Goal: Task Accomplishment & Management: Manage account settings

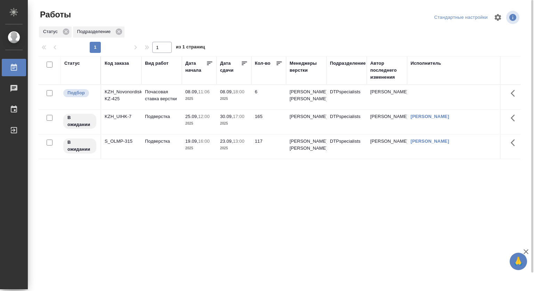
click at [182, 97] on td "08.09, 11:06 2025" at bounding box center [199, 97] width 35 height 24
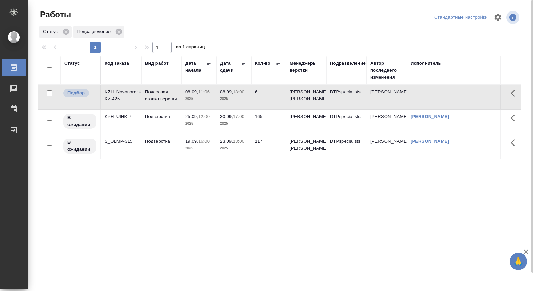
click at [182, 97] on td "08.09, 11:06 2025" at bounding box center [199, 97] width 35 height 24
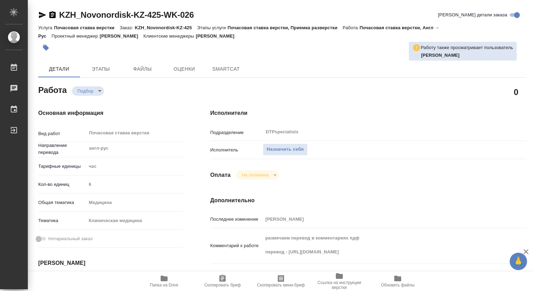
type textarea "x"
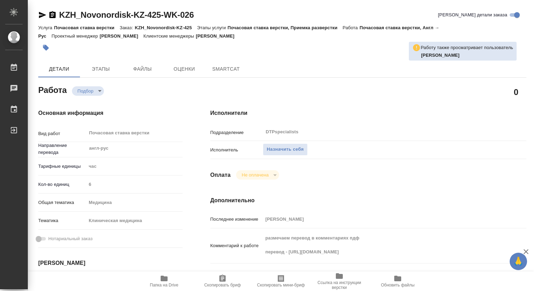
type textarea "x"
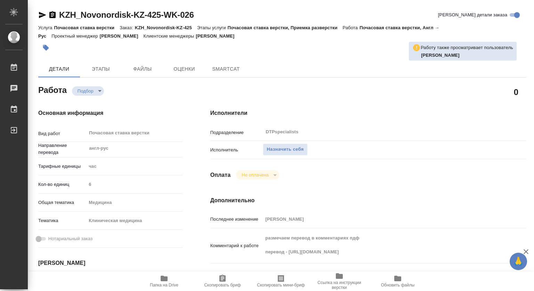
type textarea "x"
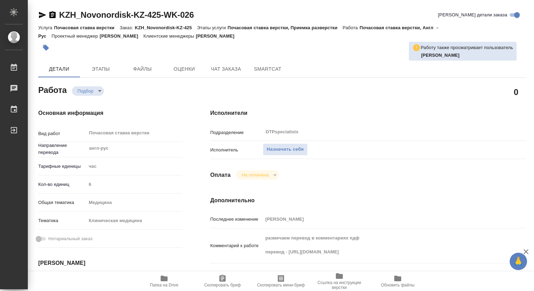
type textarea "x"
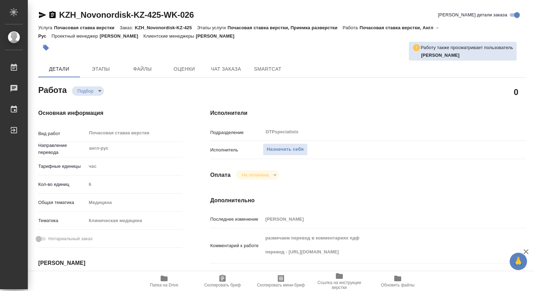
type textarea "x"
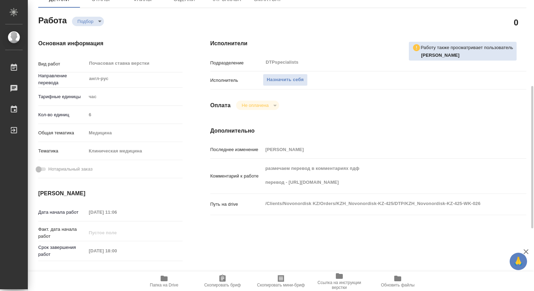
scroll to position [104, 0]
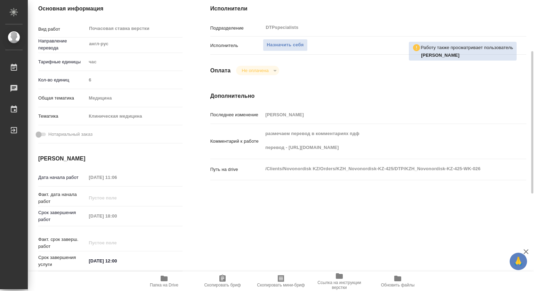
click at [168, 285] on span "Папка на Drive" at bounding box center [164, 284] width 28 height 5
click at [288, 154] on div "размечаем перевод в комментариях пдф перевод - https://drive.awatera.com/s/8mJ4…" at bounding box center [381, 141] width 237 height 29
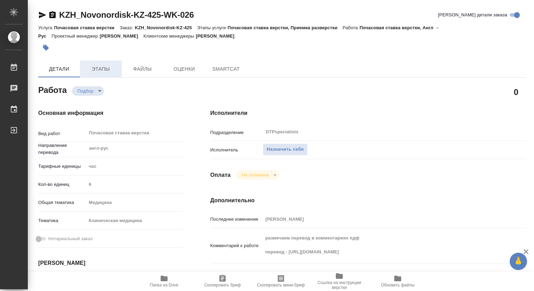
type textarea "x"
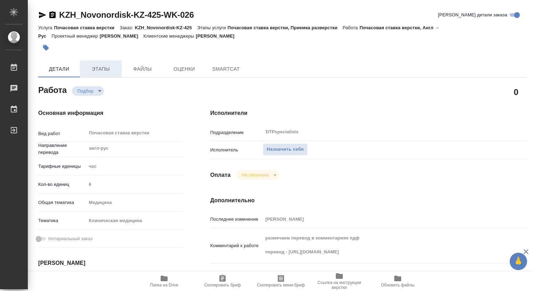
type textarea "x"
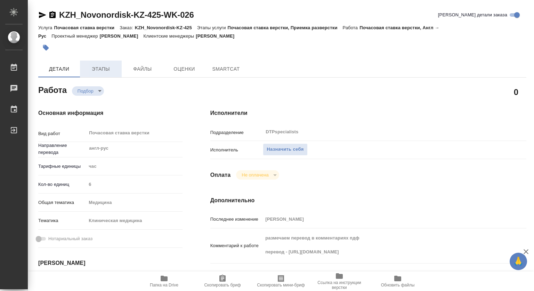
type textarea "x"
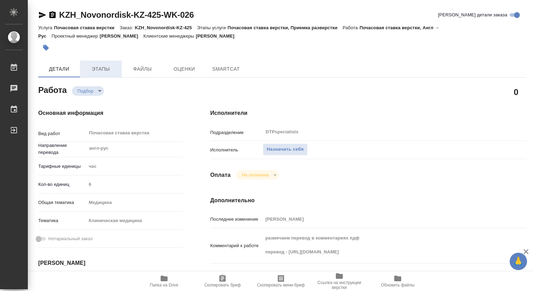
type textarea "x"
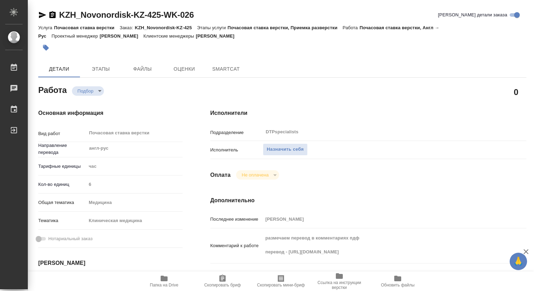
type textarea "x"
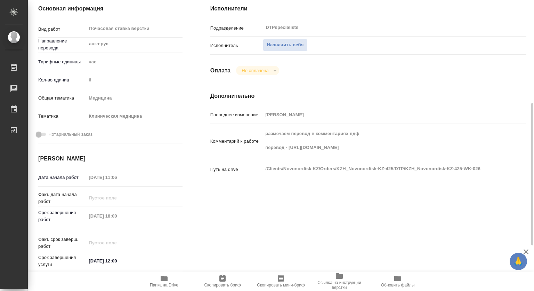
scroll to position [139, 0]
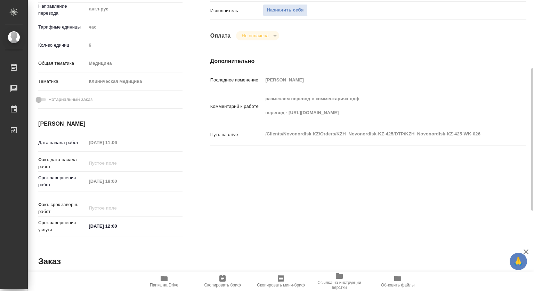
type textarea "x"
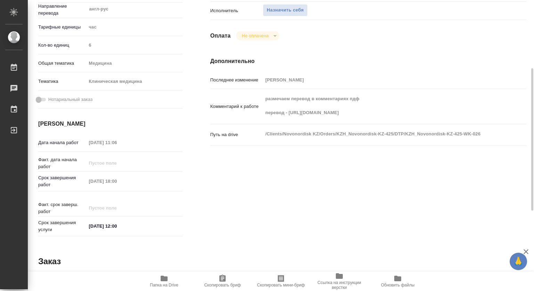
type textarea "x"
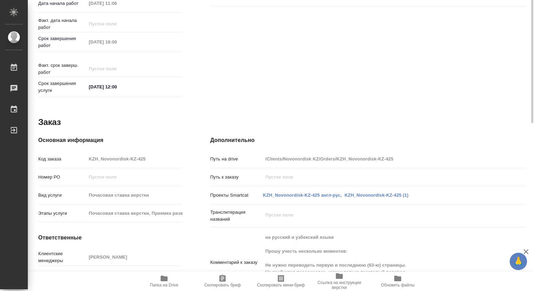
scroll to position [302, 0]
